Goal: Information Seeking & Learning: Understand process/instructions

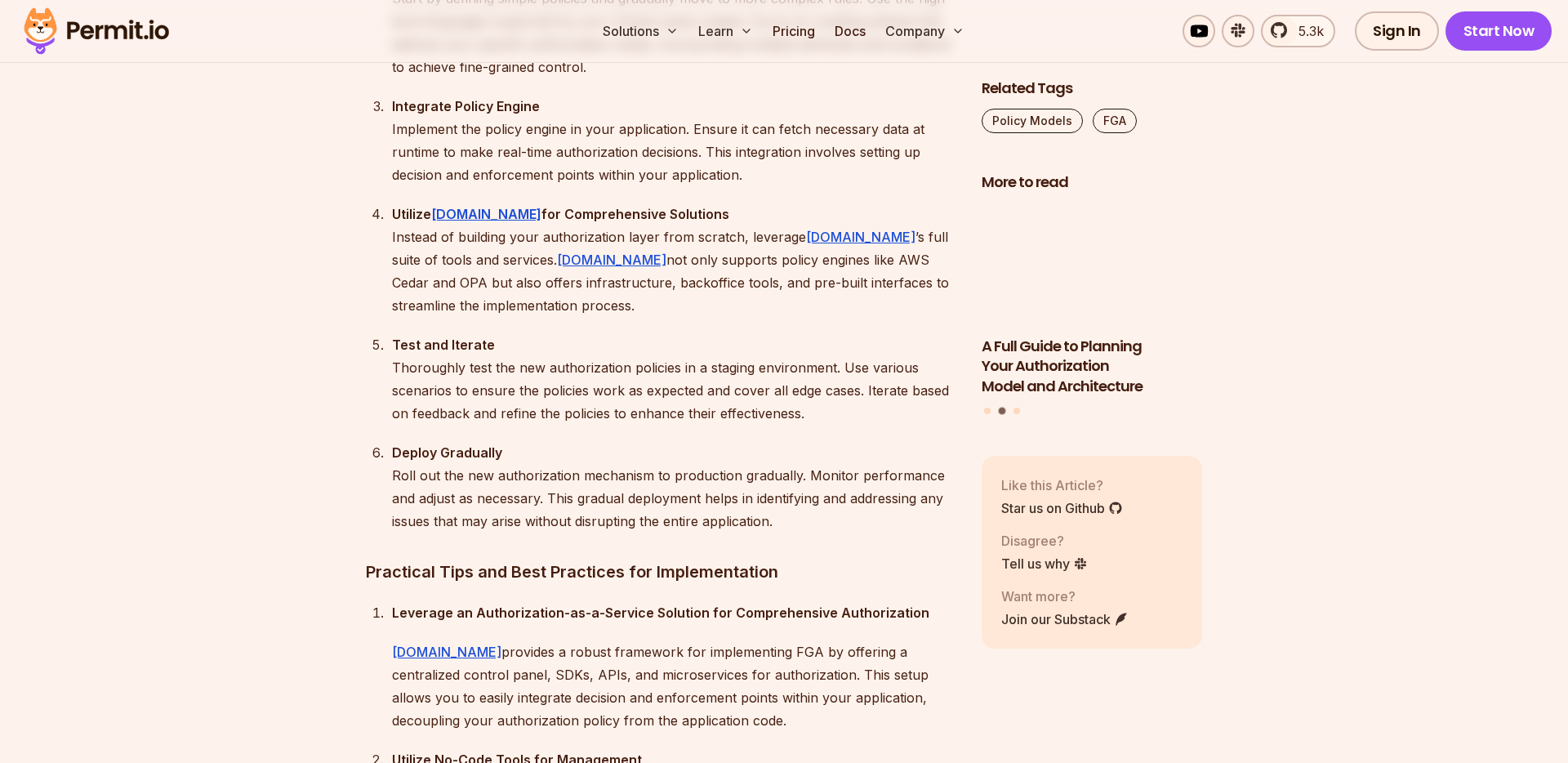
scroll to position [12514, 0]
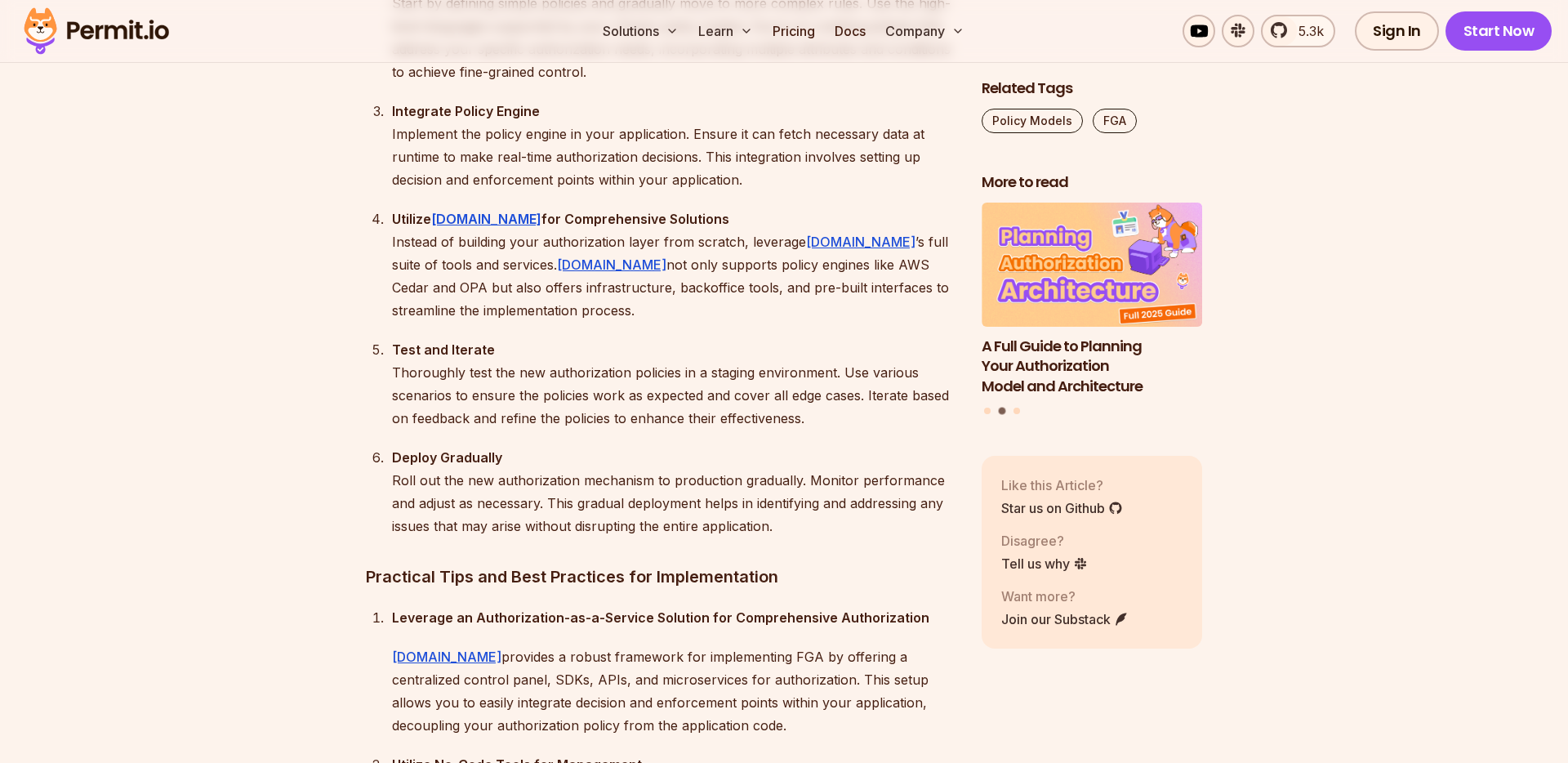
drag, startPoint x: 387, startPoint y: 170, endPoint x: 894, endPoint y: 219, distance: 509.4
click at [894, 219] on ol "Assess Current Authorization Mechanisms Begin by evaluating your current author…" at bounding box center [660, 191] width 590 height 692
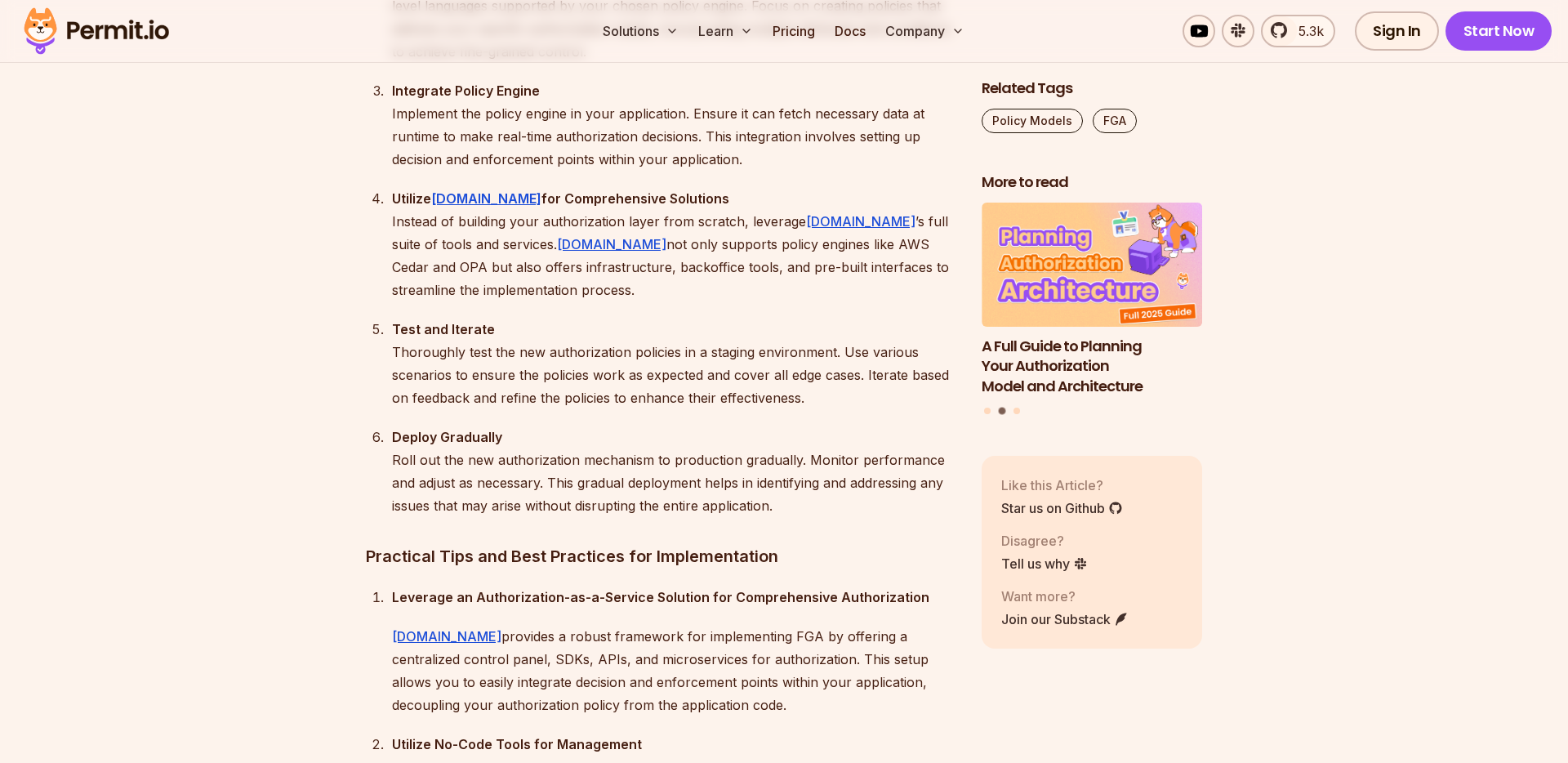
scroll to position [12539, 0]
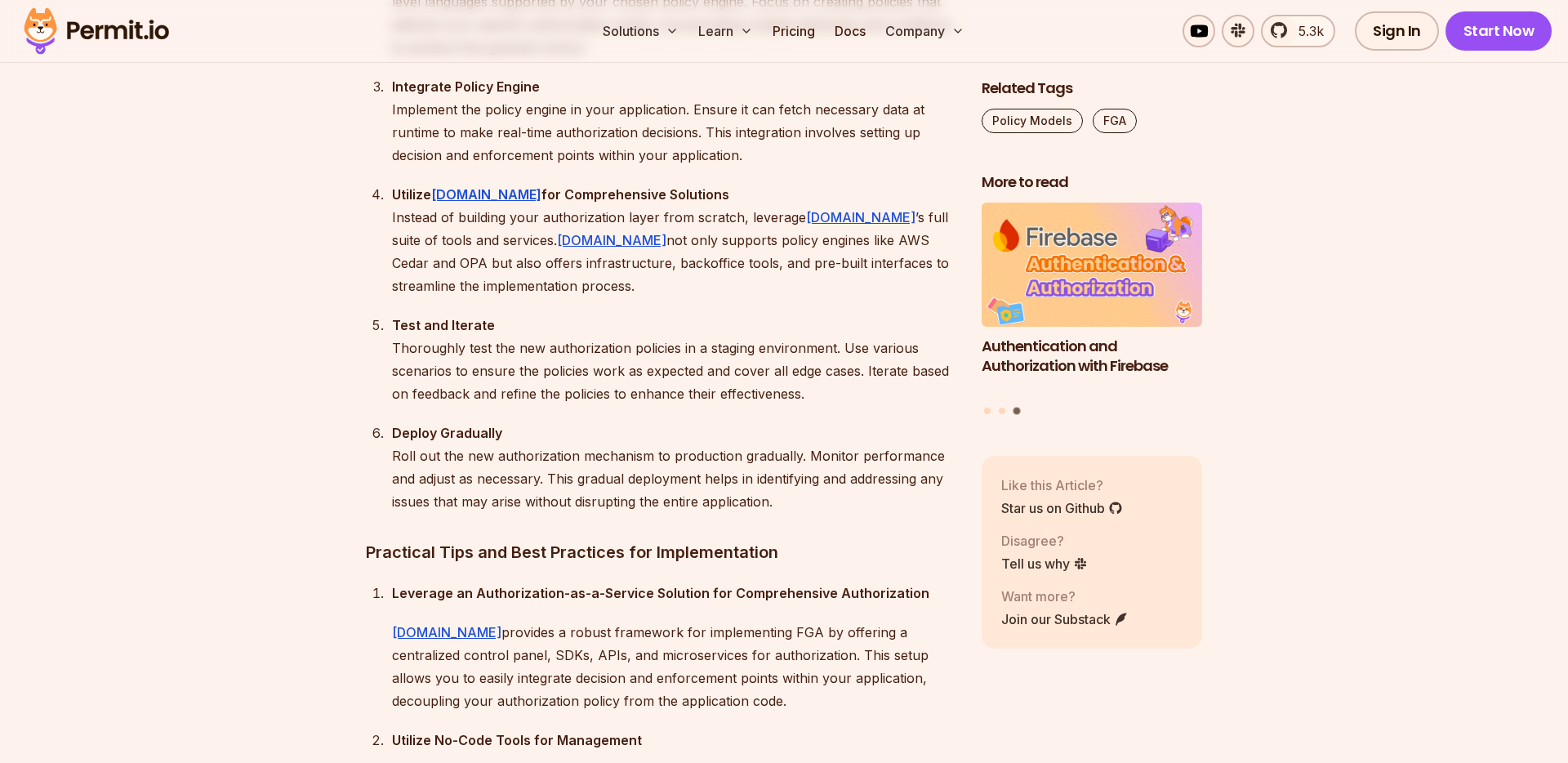
click at [480, 59] on p "Define Policies Start by defining simple policies and gradually move to more co…" at bounding box center [673, 1] width 563 height 115
click at [615, 59] on p "Define Policies Start by defining simple policies and gradually move to more co…" at bounding box center [673, 1] width 563 height 115
drag, startPoint x: 636, startPoint y: 259, endPoint x: 694, endPoint y: 255, distance: 58.1
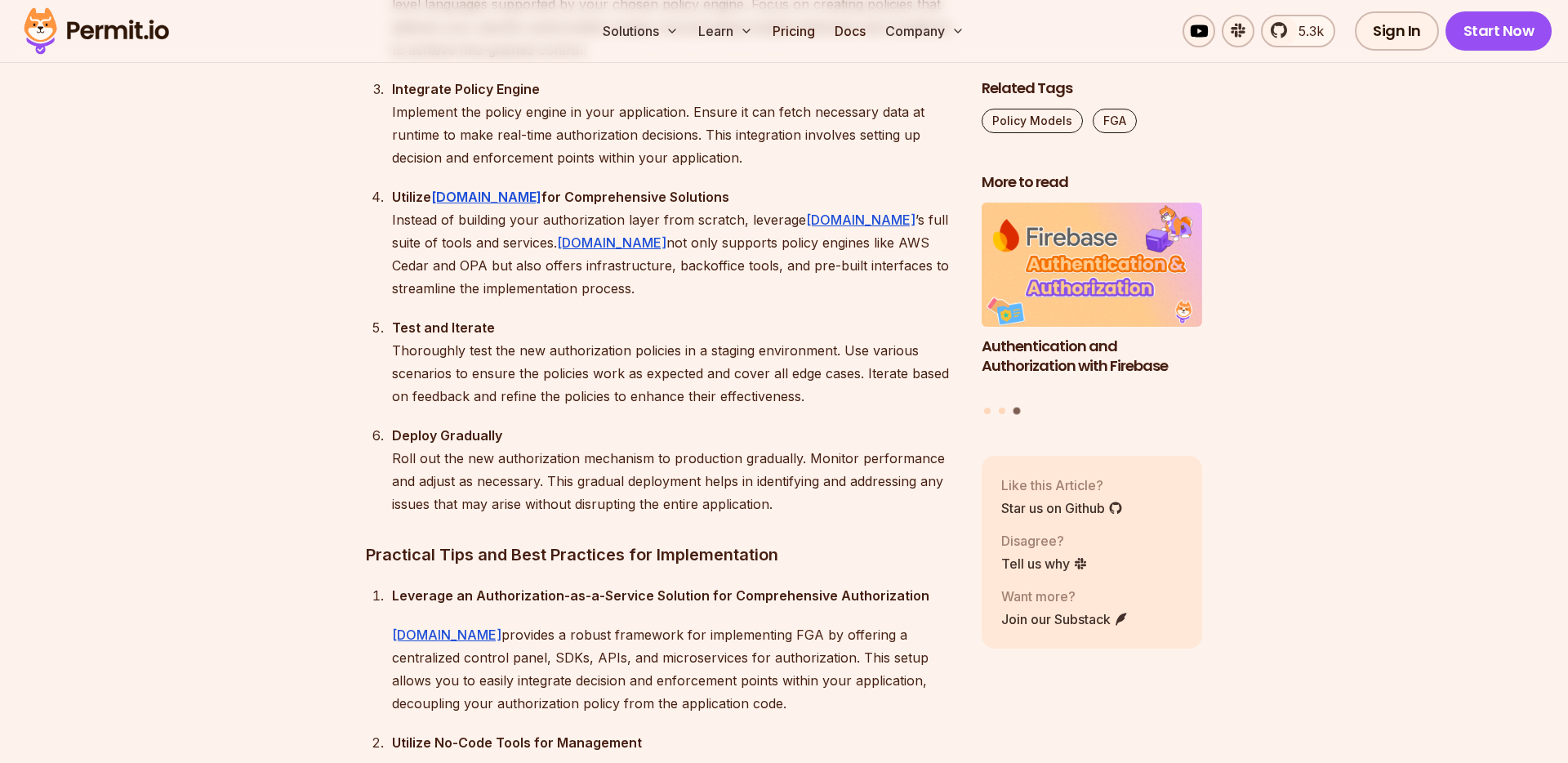
click at [637, 62] on p "Define Policies Start by defining simple policies and gradually move to more co…" at bounding box center [673, 4] width 563 height 115
drag, startPoint x: 694, startPoint y: 255, endPoint x: 784, endPoint y: 258, distance: 90.0
click at [697, 62] on p "Define Policies Start by defining simple policies and gradually move to more co…" at bounding box center [673, 4] width 563 height 115
drag, startPoint x: 787, startPoint y: 258, endPoint x: 850, endPoint y: 261, distance: 63.1
click at [789, 62] on p "Define Policies Start by defining simple policies and gradually move to more co…" at bounding box center [673, 4] width 563 height 115
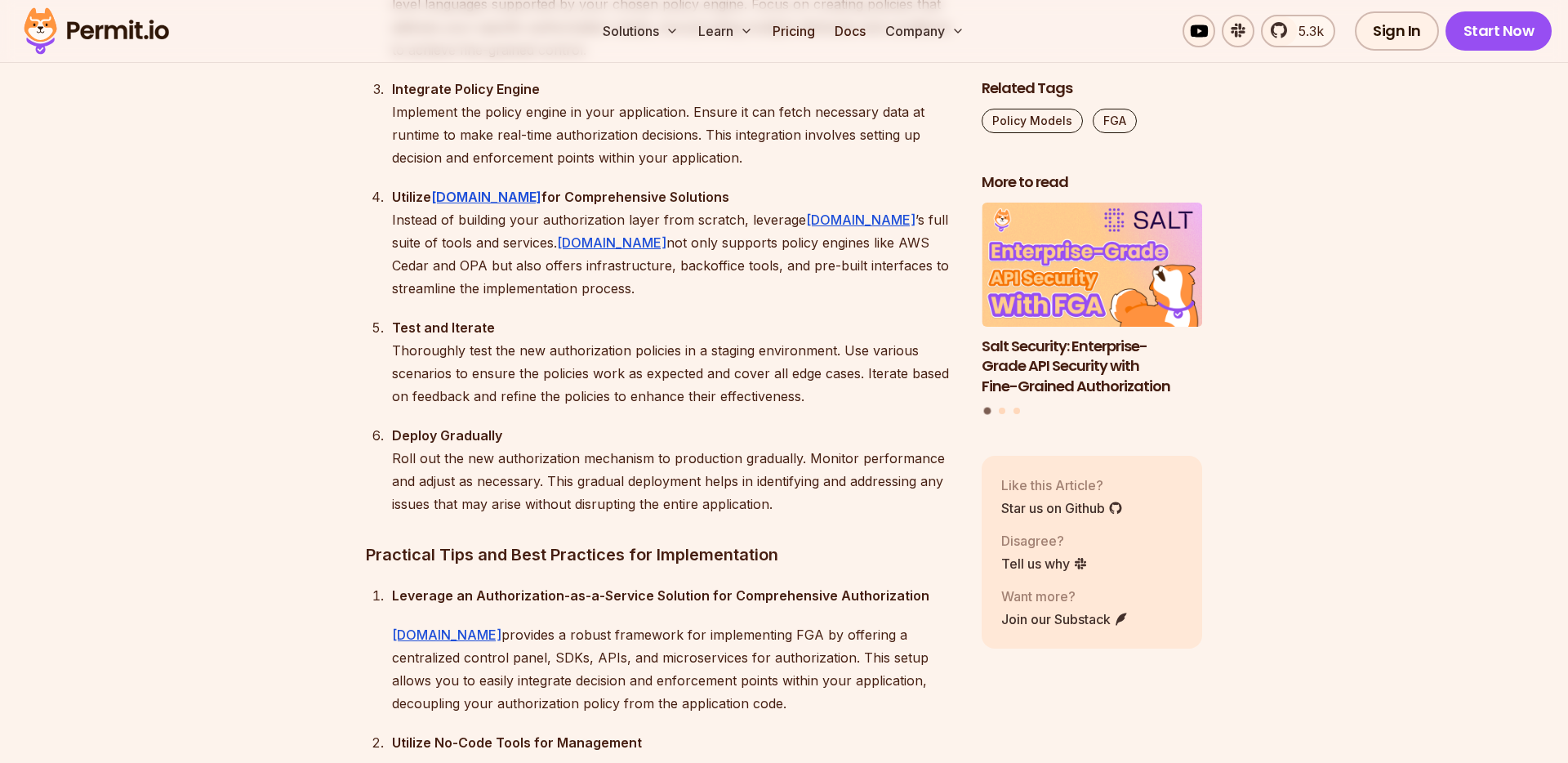
drag, startPoint x: 854, startPoint y: 257, endPoint x: 516, endPoint y: 252, distance: 338.0
click at [392, 62] on p "Define Policies Start by defining simple policies and gradually move to more co…" at bounding box center [673, 4] width 563 height 115
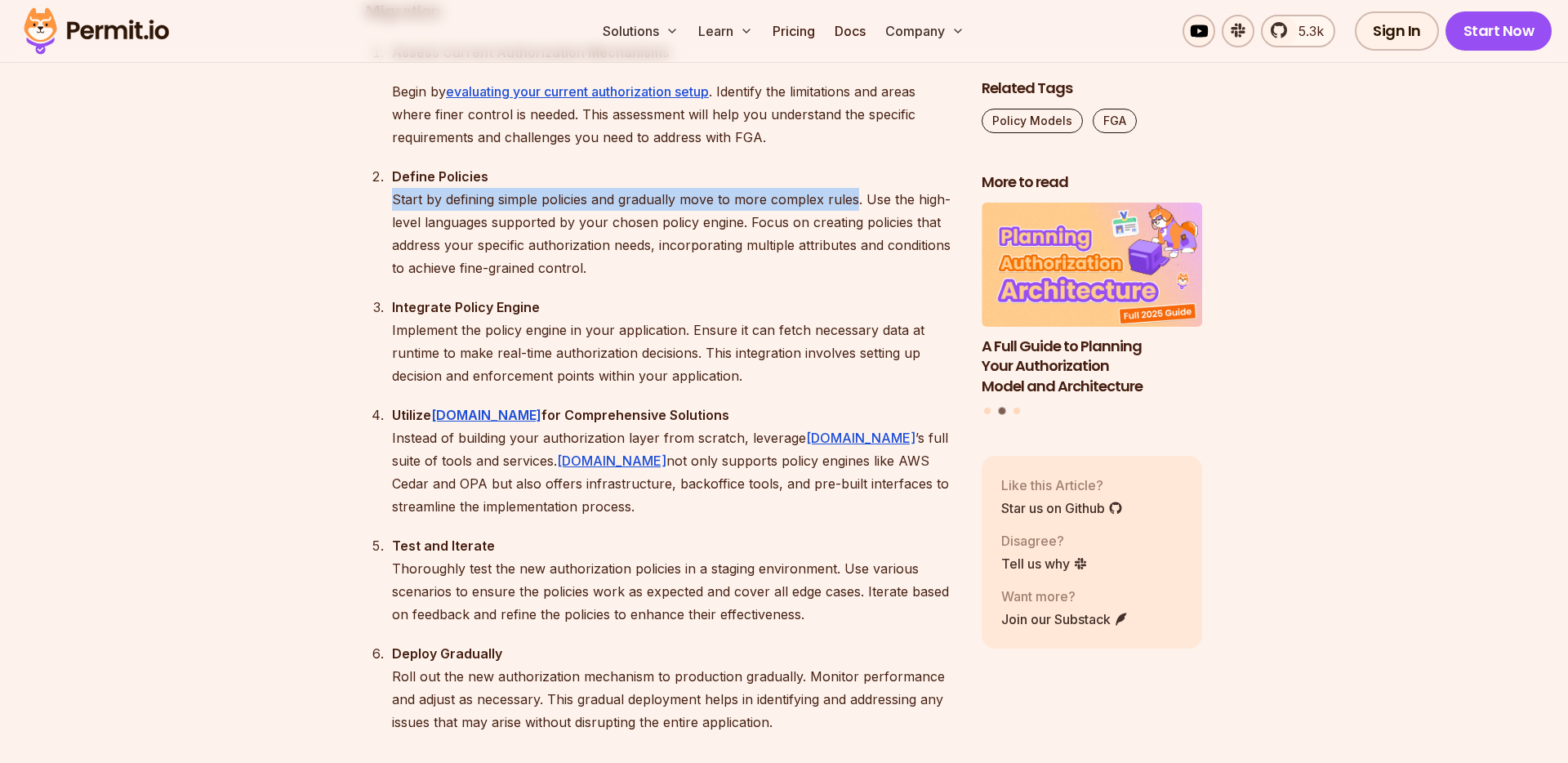
scroll to position [12321, 0]
drag, startPoint x: 734, startPoint y: 128, endPoint x: 748, endPoint y: 141, distance: 19.1
drag, startPoint x: 748, startPoint y: 141, endPoint x: 756, endPoint y: 141, distance: 8.0
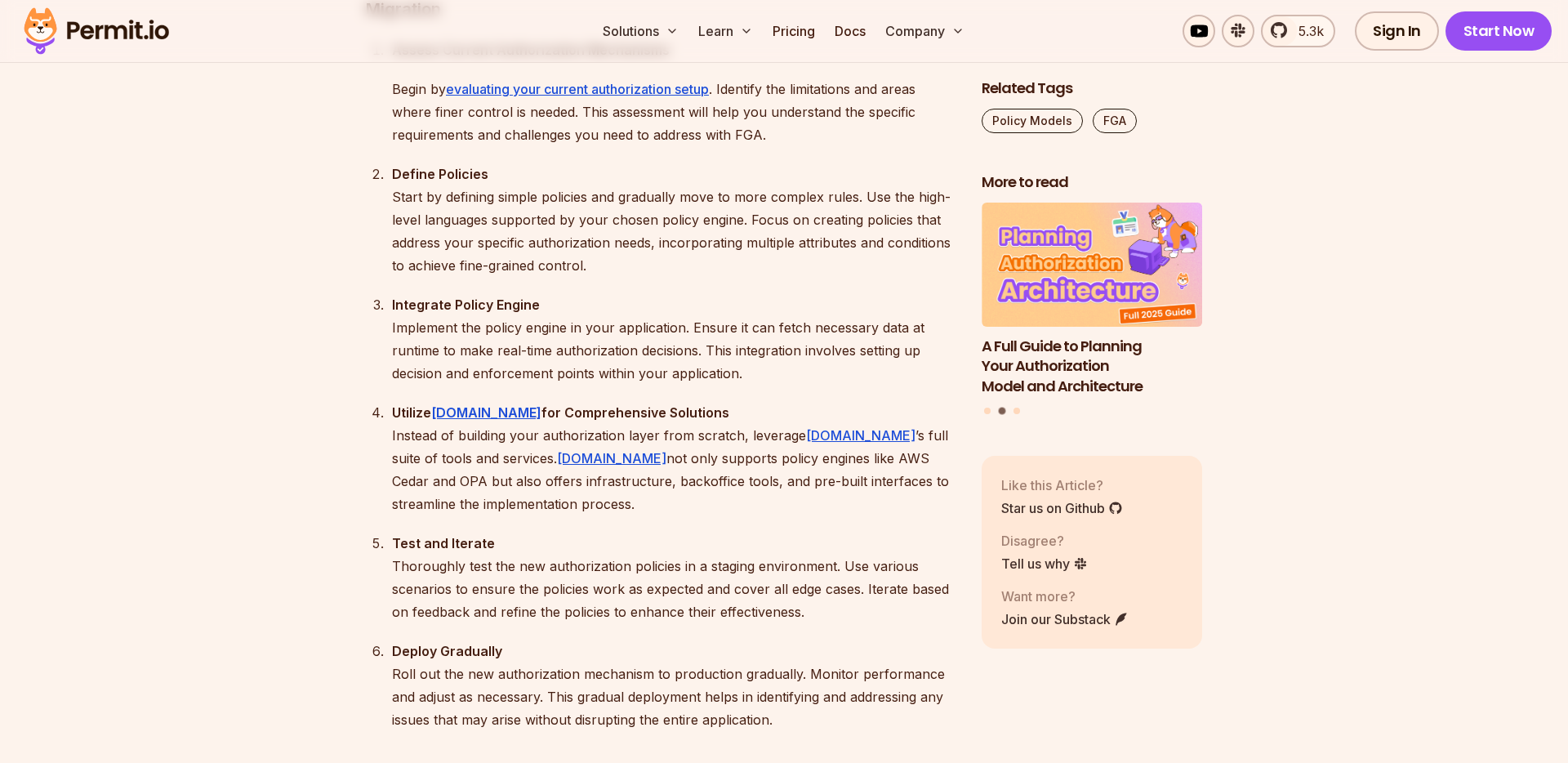
drag, startPoint x: 756, startPoint y: 140, endPoint x: 839, endPoint y: 433, distance: 304.5
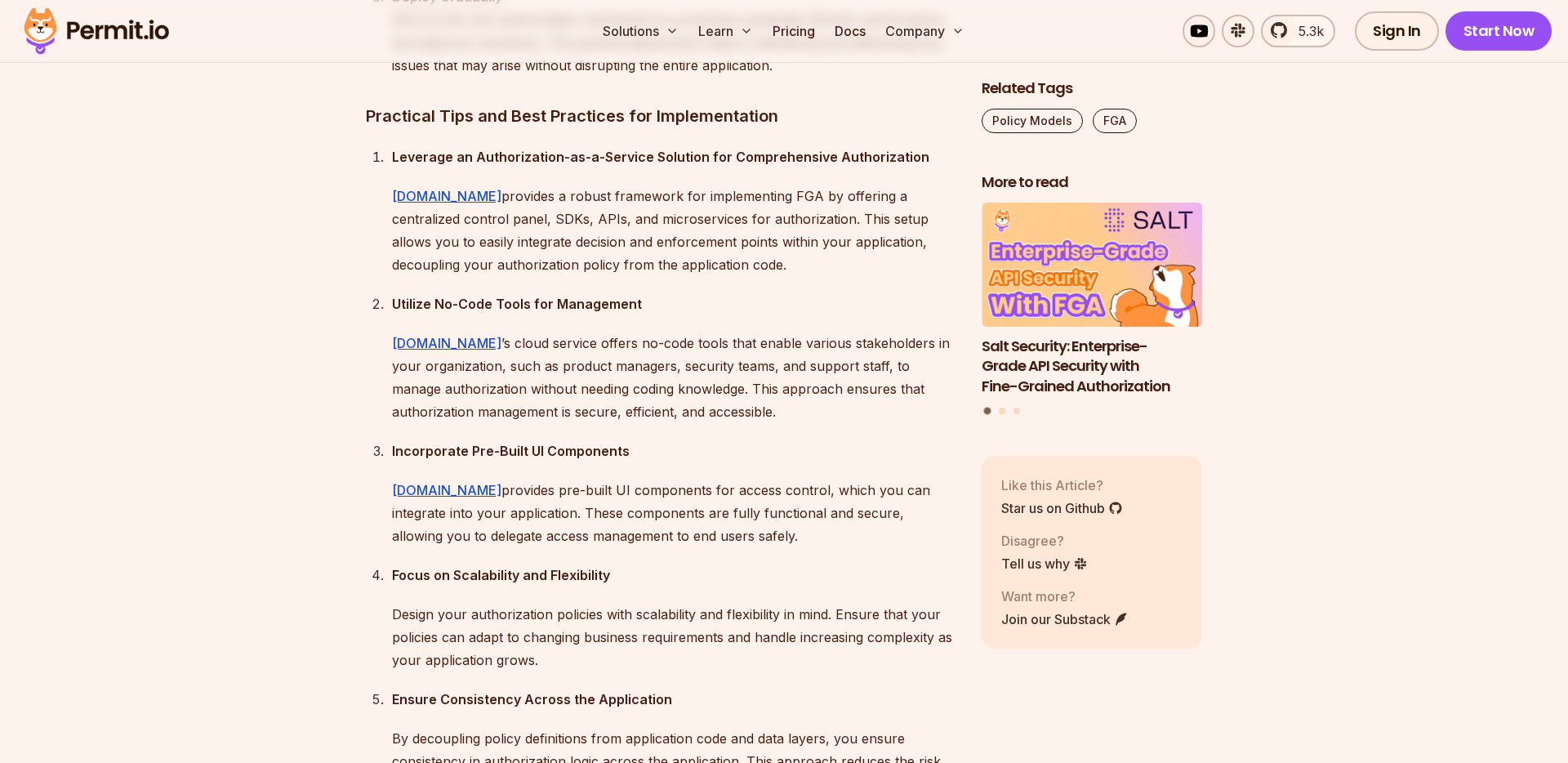
scroll to position [12978, 0]
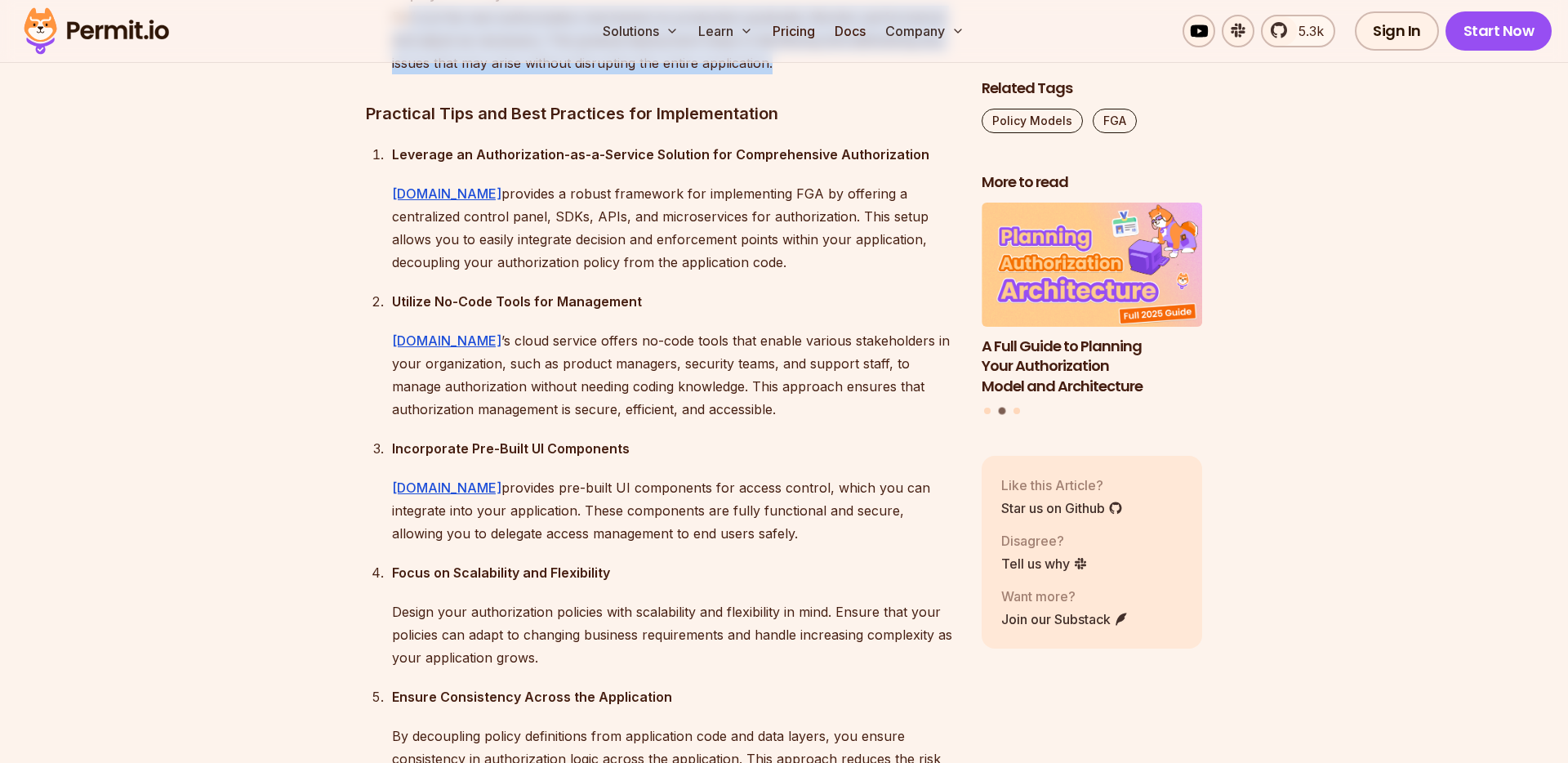
drag, startPoint x: 412, startPoint y: 291, endPoint x: 790, endPoint y: 332, distance: 380.2
click at [790, 75] on p "Deploy Gradually Roll out the new authorization mechanism to production gradual…" at bounding box center [673, 29] width 563 height 91
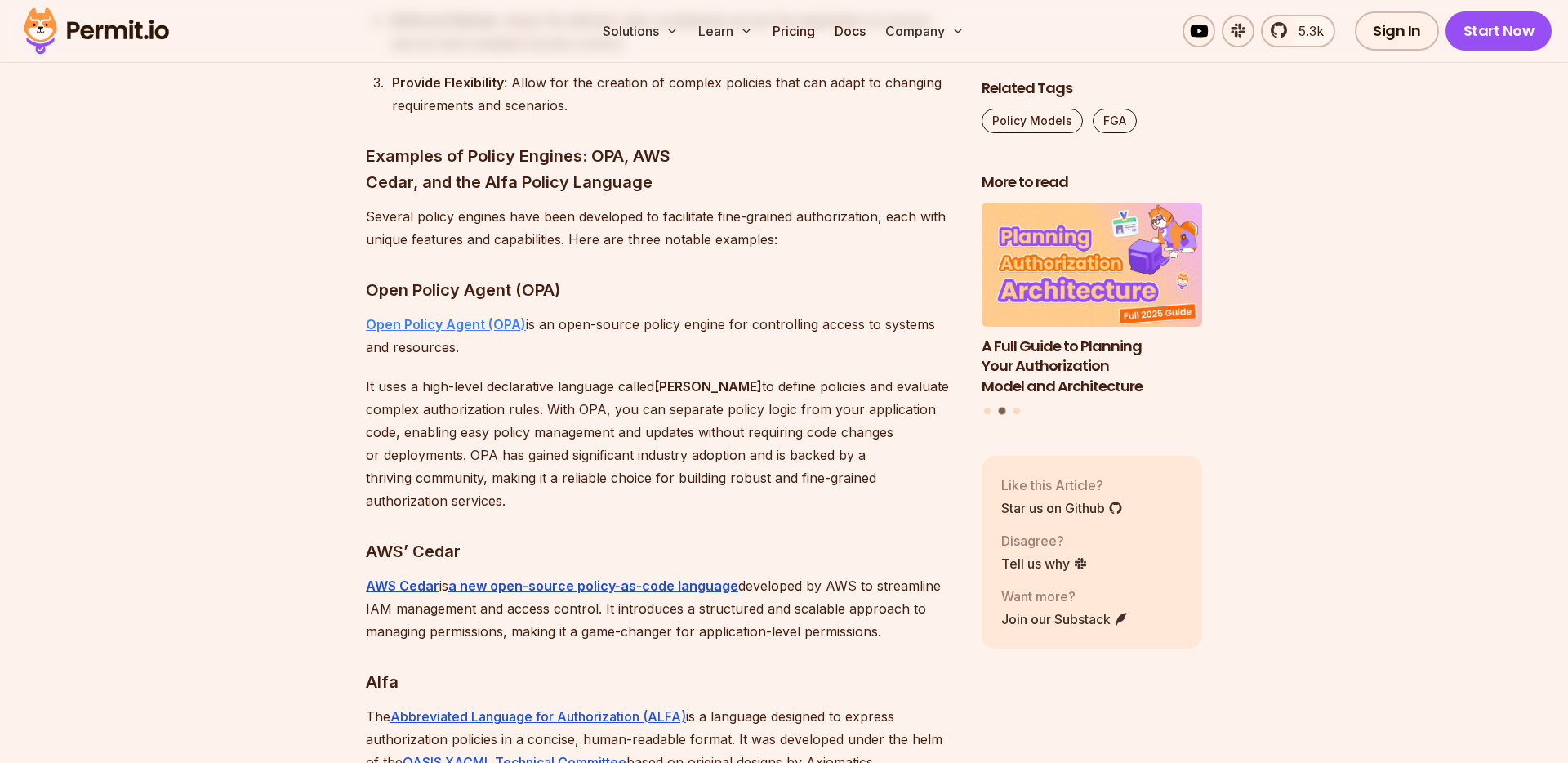
scroll to position [9842, 0]
